Goal: Find specific page/section: Find specific page/section

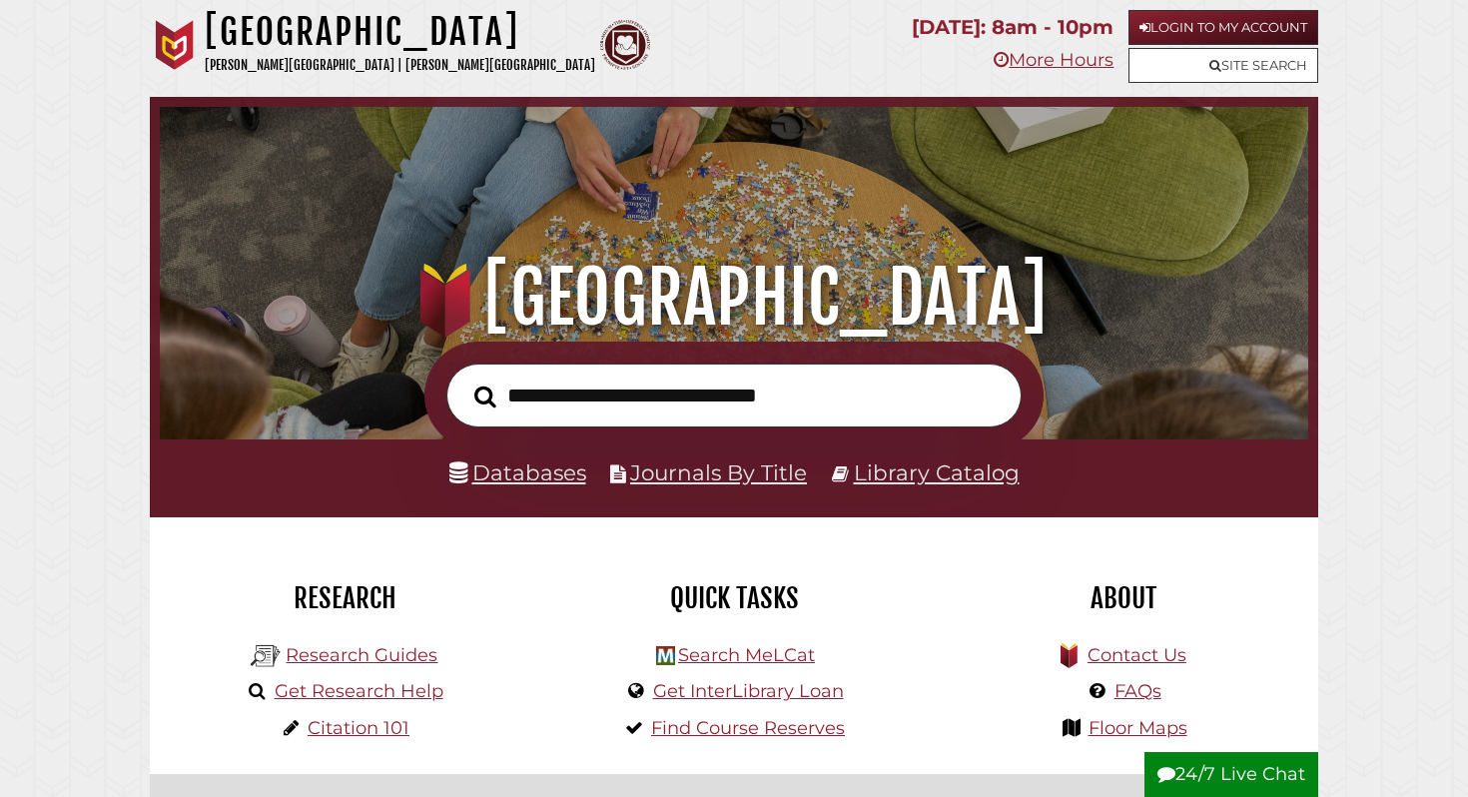
scroll to position [112, 0]
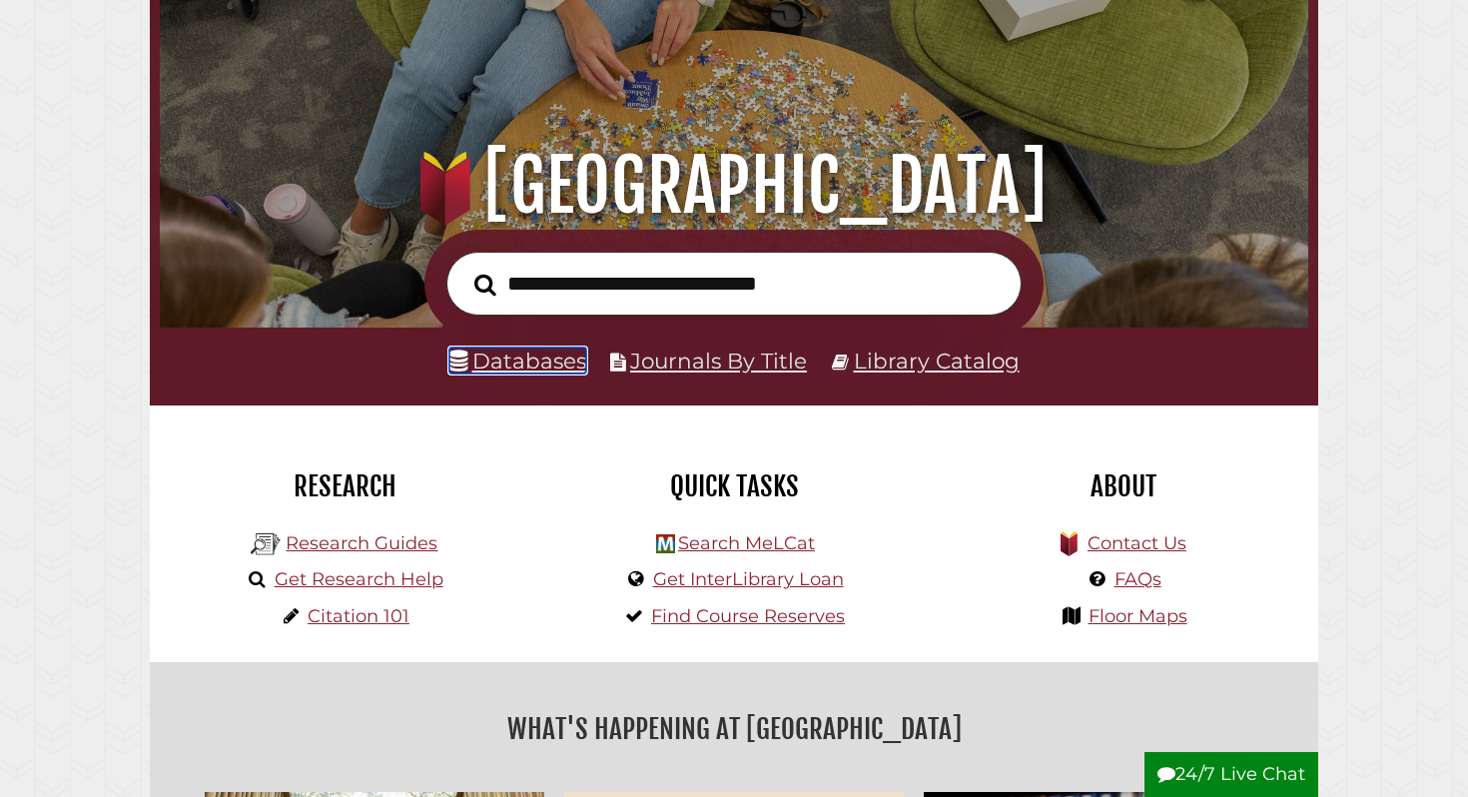
click at [515, 357] on link "Databases" at bounding box center [517, 360] width 137 height 26
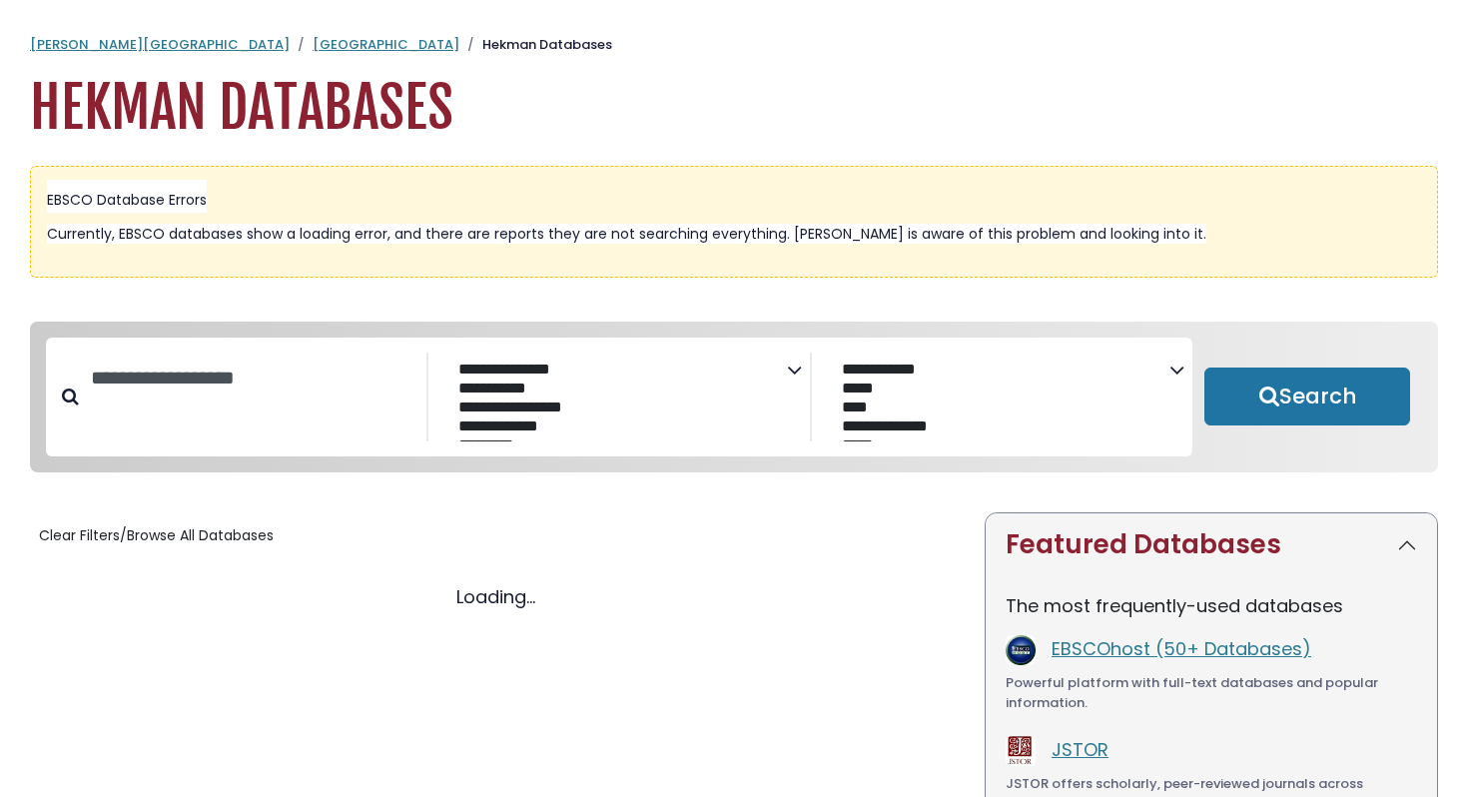
select select "Database Subject Filter"
select select "Database Vendors Filter"
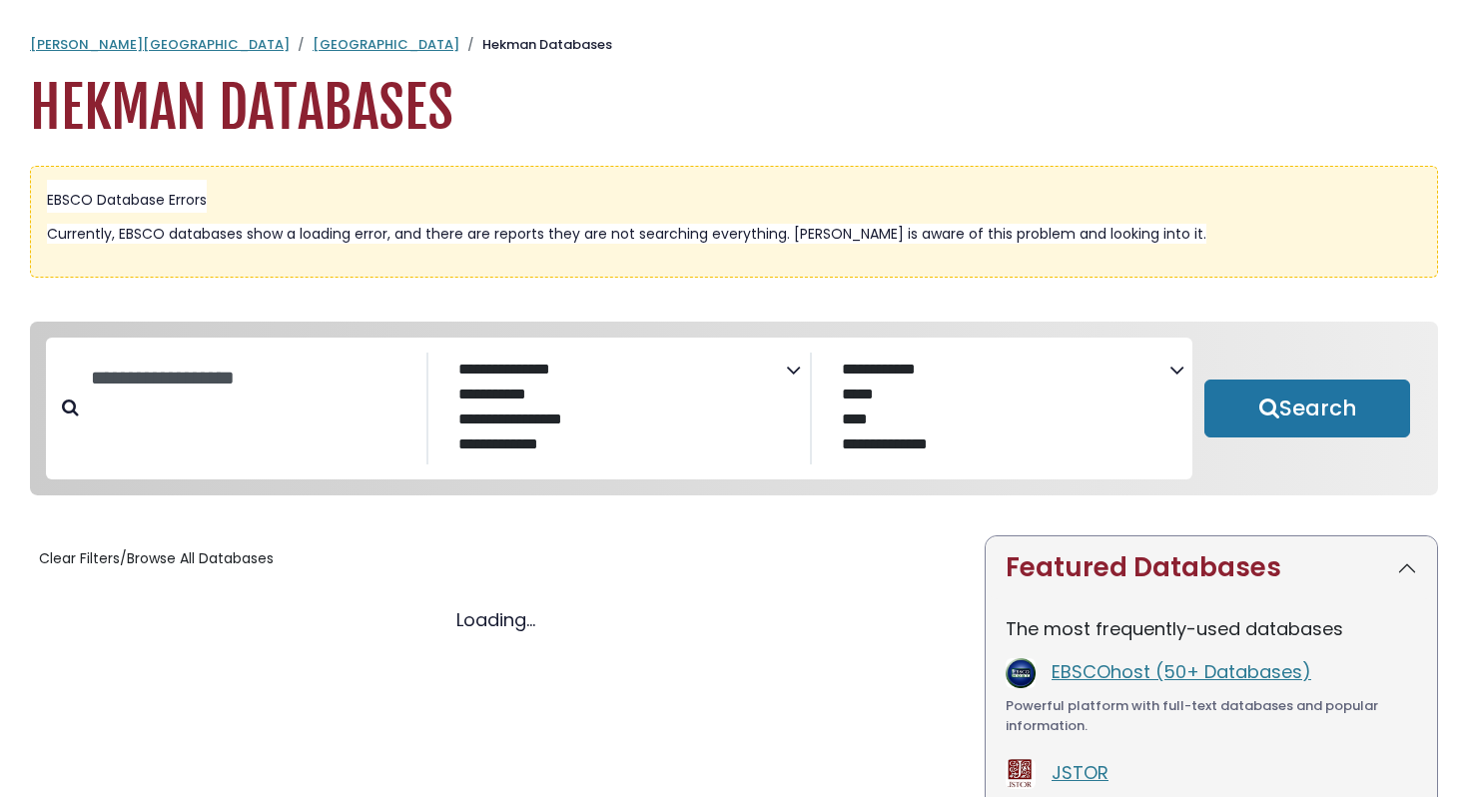
select select "Database Subject Filter"
select select "Database Vendors Filter"
select select "Database Subject Filter"
select select "Database Vendors Filter"
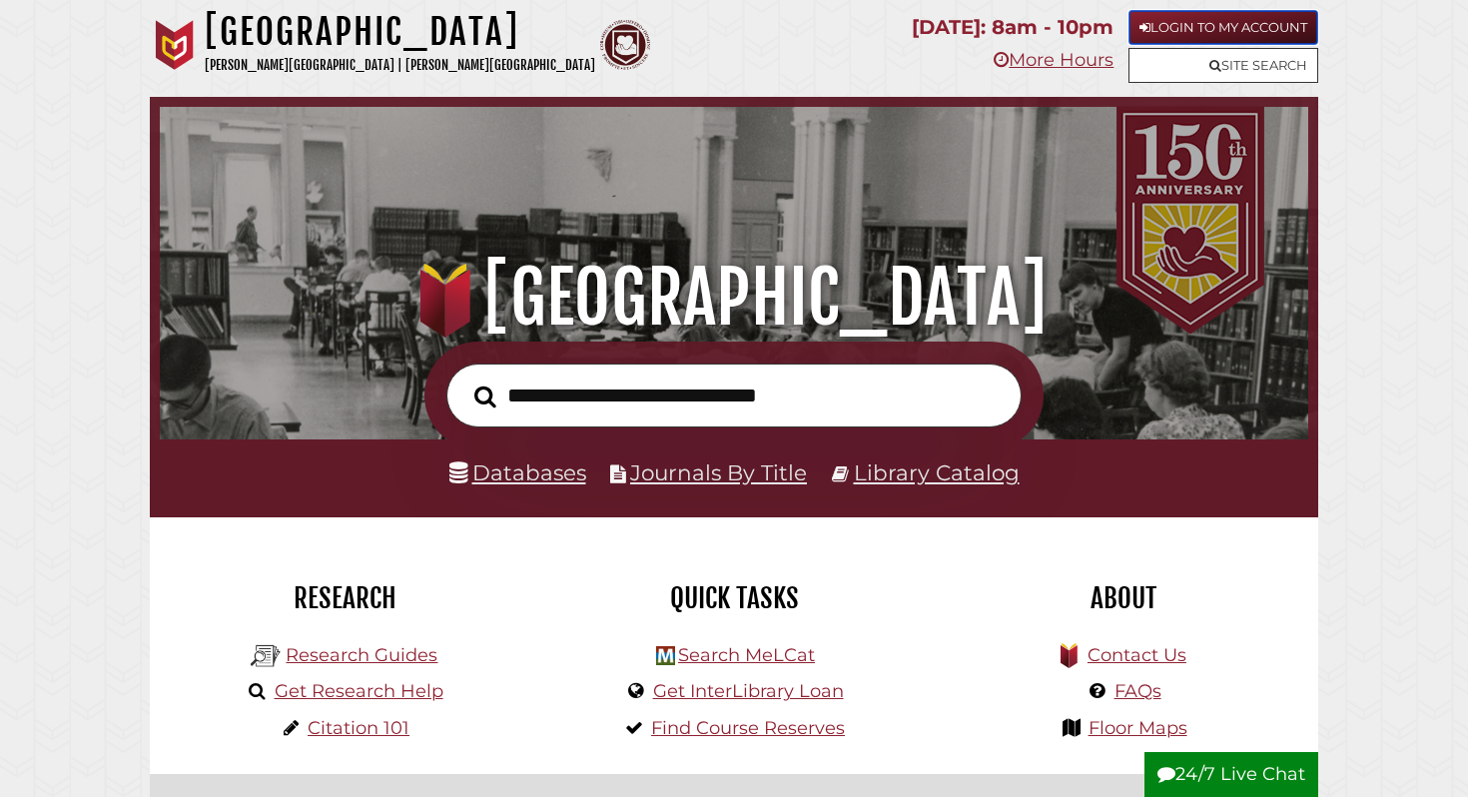
click at [1200, 30] on link "Login to My Account" at bounding box center [1223, 27] width 190 height 35
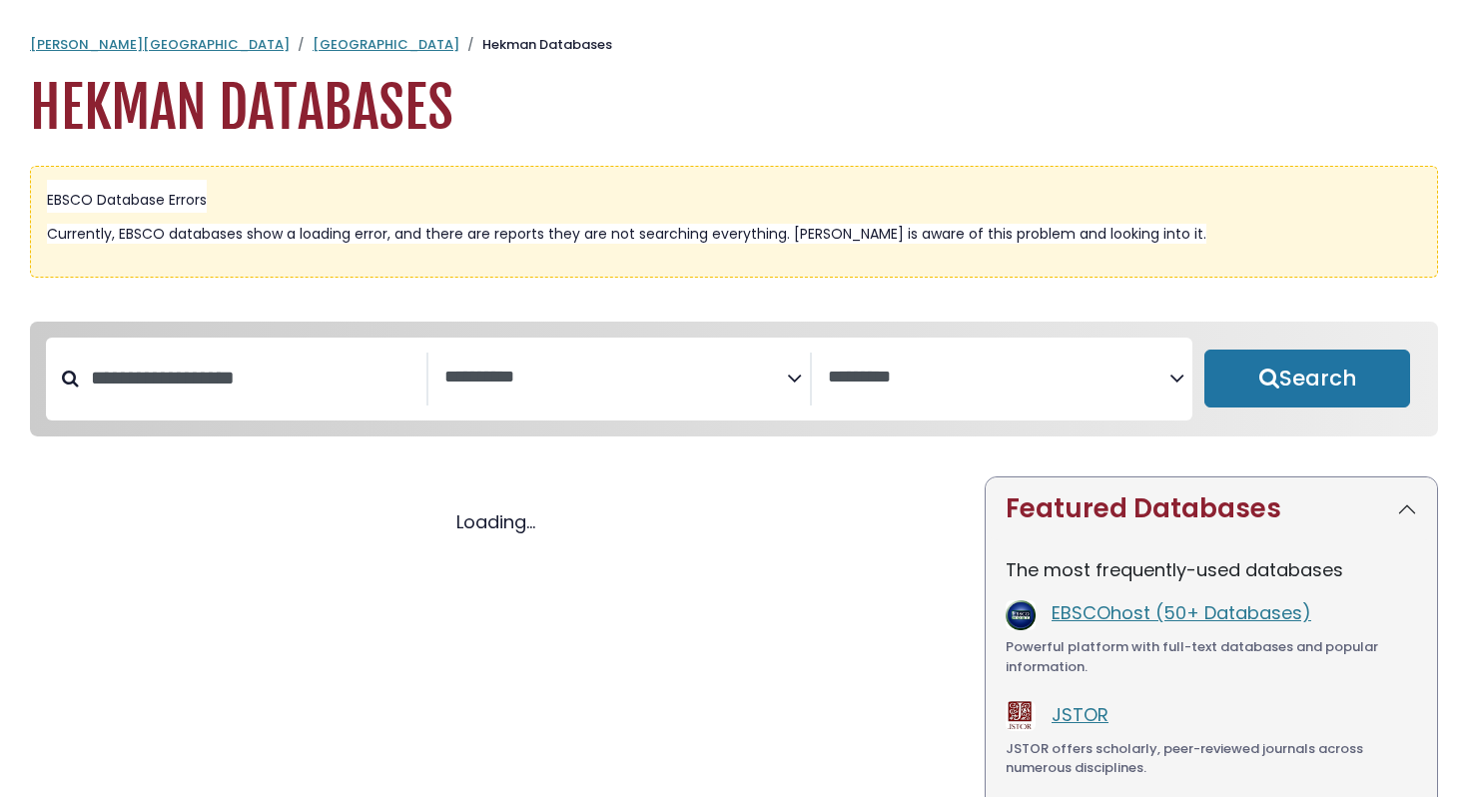
select select "Database Subject Filter"
select select "Database Vendors Filter"
select select "Database Subject Filter"
select select "Database Vendors Filter"
